Goal: Transaction & Acquisition: Purchase product/service

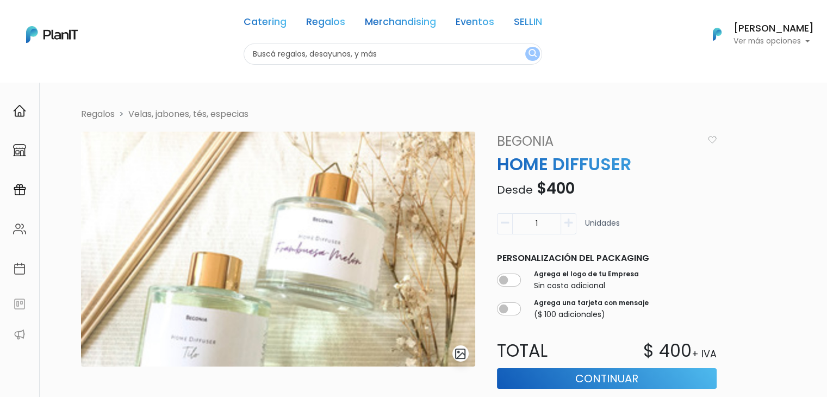
click at [515, 139] on link "Begonia" at bounding box center [596, 142] width 213 height 20
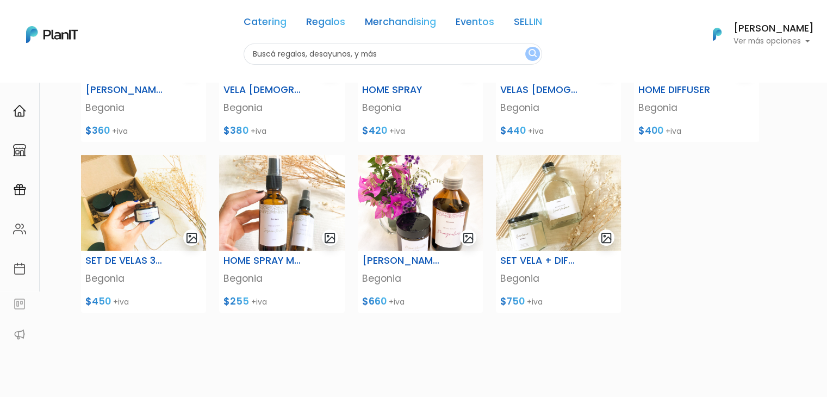
scroll to position [199, 0]
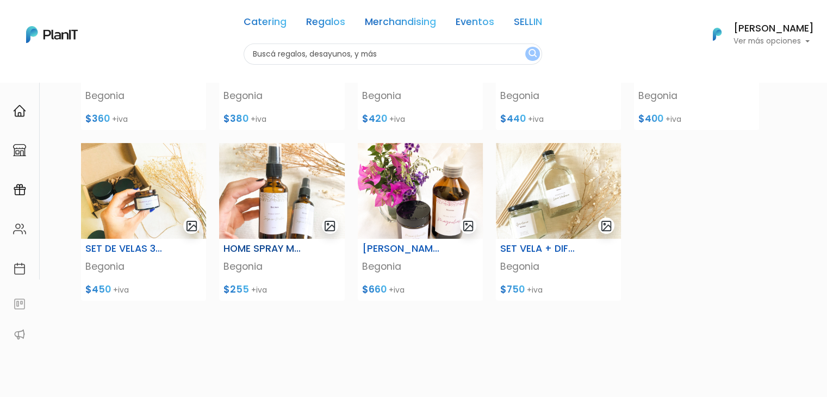
click at [273, 210] on img at bounding box center [281, 191] width 125 height 96
